Goal: Task Accomplishment & Management: Manage account settings

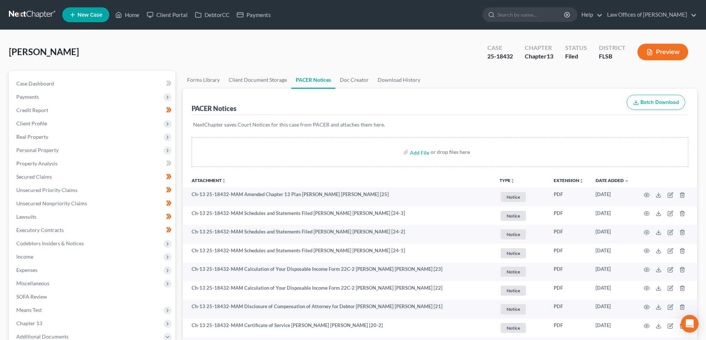
click at [28, 10] on link at bounding box center [32, 14] width 47 height 13
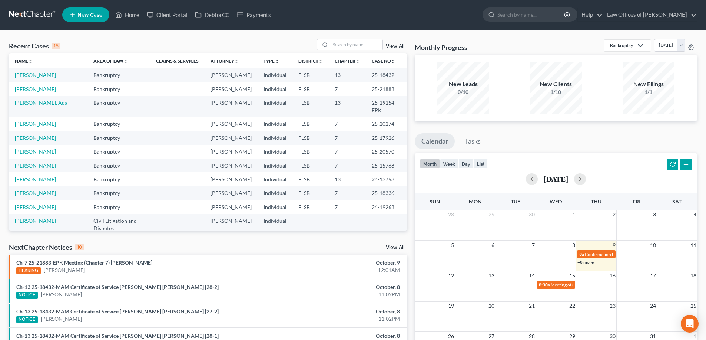
click at [339, 36] on div "Recent Cases 15 View All Name unfold_more expand_more expand_less Area of Law u…" at bounding box center [353, 278] width 706 height 497
click at [346, 40] on input "search" at bounding box center [356, 44] width 52 height 11
type input "[PERSON_NAME]"
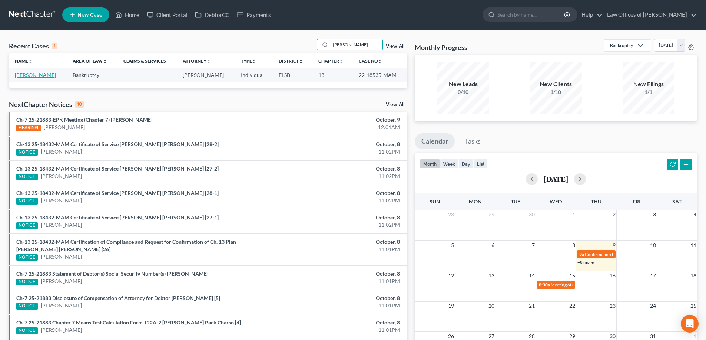
click at [34, 73] on link "[PERSON_NAME]" at bounding box center [35, 75] width 41 height 6
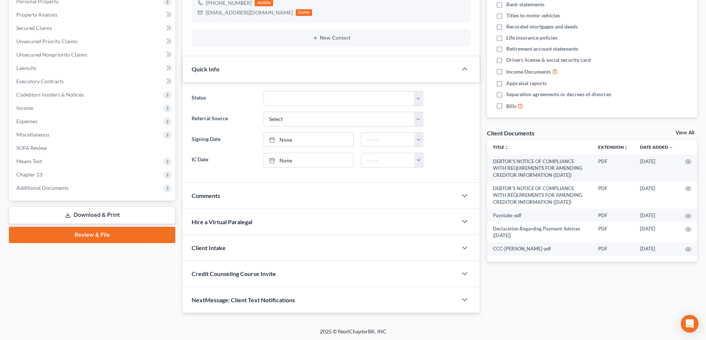
scroll to position [150, 0]
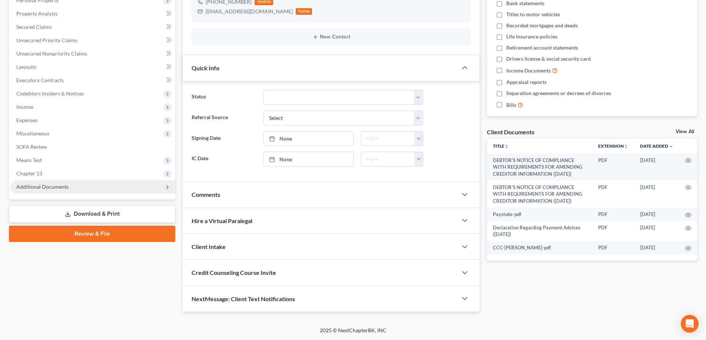
click at [39, 188] on span "Additional Documents" at bounding box center [42, 187] width 52 height 6
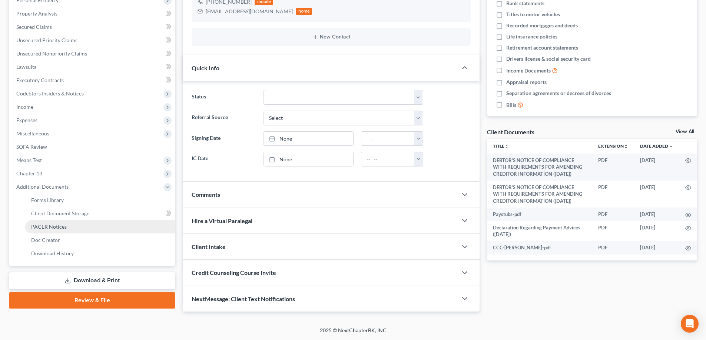
click at [56, 229] on span "PACER Notices" at bounding box center [49, 227] width 36 height 6
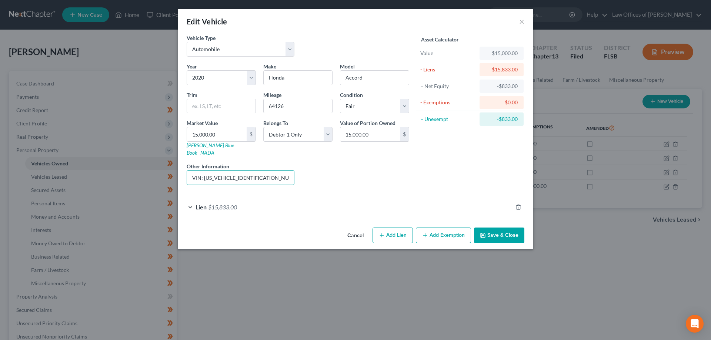
select select "0"
select select "6"
select select "3"
select select "0"
